Goal: Transaction & Acquisition: Purchase product/service

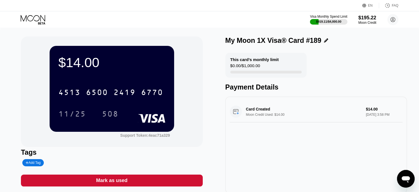
click at [36, 17] on icon at bounding box center [34, 20] width 26 height 10
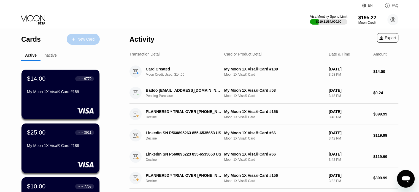
click at [76, 38] on div at bounding box center [76, 39] width 2 height 5
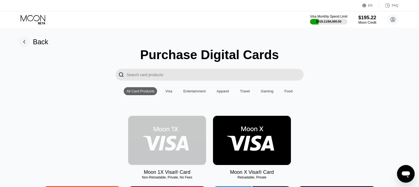
click at [178, 150] on img at bounding box center [167, 140] width 78 height 49
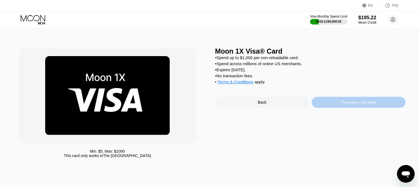
click at [348, 104] on div "Purchase Card Now" at bounding box center [359, 102] width 94 height 11
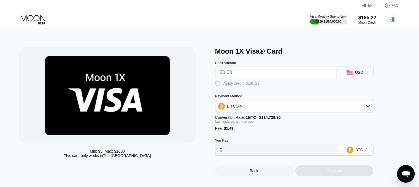
click at [234, 75] on input "text" at bounding box center [276, 72] width 112 height 11
type input "$14"
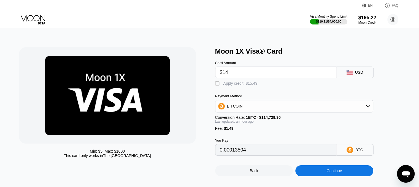
type input "0.00013504"
type input "$14"
click at [221, 87] on div " Apply credit: $15.49" at bounding box center [237, 84] width 45 height 6
type input "0"
click at [341, 173] on div "Continue" at bounding box center [334, 171] width 15 height 4
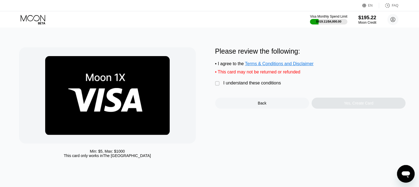
click at [271, 85] on div "I understand these conditions" at bounding box center [253, 83] width 58 height 5
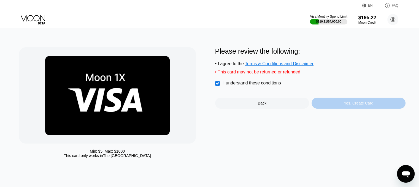
click at [344, 103] on div "Yes, Create Card" at bounding box center [359, 103] width 94 height 11
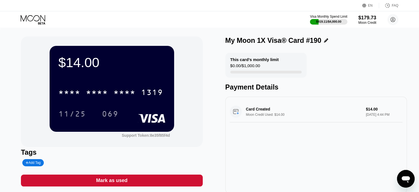
click at [14, 48] on div "$14.00 * * * * * * * * * * * * 1319 11/25 069 Support Token: 8e35f85f4d Tags Ad…" at bounding box center [209, 117] width 419 height 179
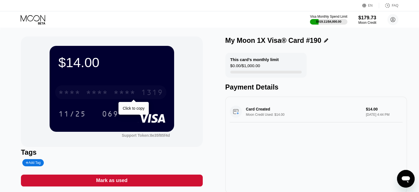
click at [150, 92] on div "1319" at bounding box center [152, 92] width 22 height 9
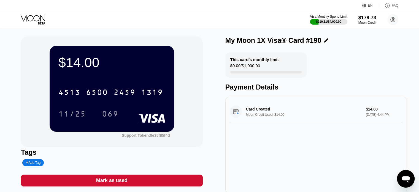
click at [0, 93] on div "$14.00 4513 6500 2459 1319 11/25 069 Support Token: 8e35f85f4d Tags Add Tag Mar…" at bounding box center [209, 117] width 419 height 179
click at [68, 117] on div "11/25" at bounding box center [72, 114] width 28 height 9
click at [11, 101] on div "$14.00 4513 6500 2459 1319 11/25 069 Support Token: 8e35f85f4d Tags Add Tag Mar…" at bounding box center [209, 117] width 419 height 179
click at [109, 118] on div "069" at bounding box center [110, 114] width 17 height 9
click at [1, 70] on div "$14.00 4513 6500 2459 1319 11/25 069 Support Token: 8e35f85f4d Tags Add Tag Mar…" at bounding box center [209, 117] width 419 height 179
